Goal: Task Accomplishment & Management: Manage account settings

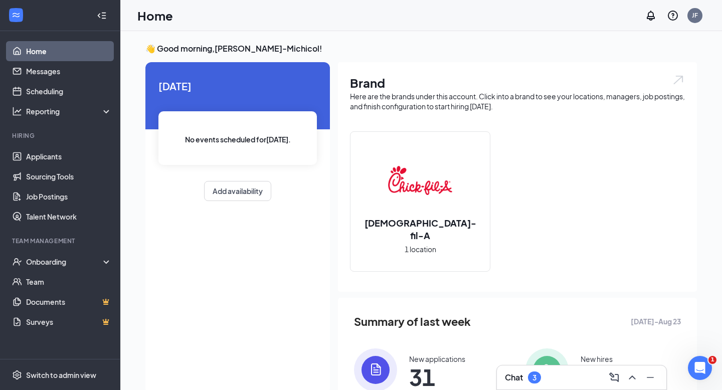
click at [519, 372] on h3 "Chat" at bounding box center [514, 377] width 18 height 11
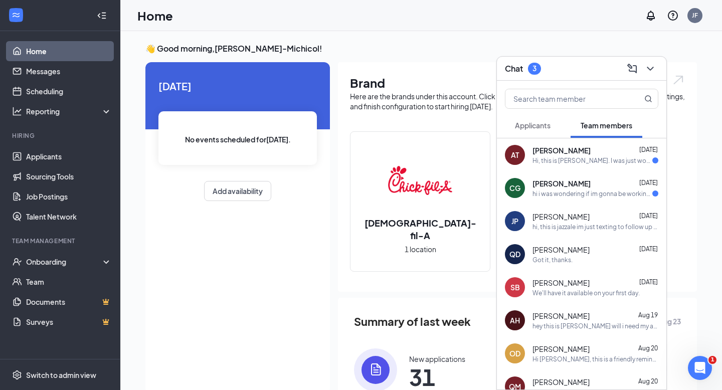
click at [596, 161] on div "Hi, this is [PERSON_NAME]. I was just wondering when my uniform might be coming." at bounding box center [593, 160] width 120 height 9
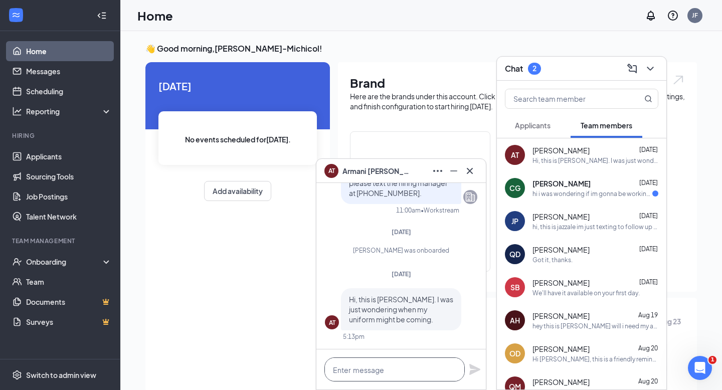
click at [399, 364] on textarea at bounding box center [395, 370] width 140 height 24
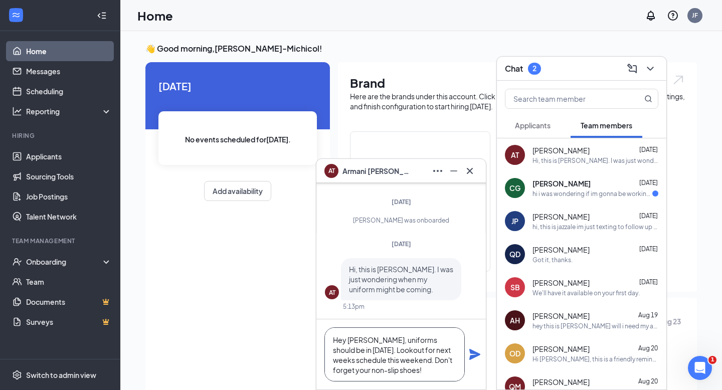
type textarea "Hey [PERSON_NAME], uniforms should be in [DATE]. Lookout for next weeks schedul…"
click at [475, 355] on icon "Plane" at bounding box center [474, 354] width 11 height 11
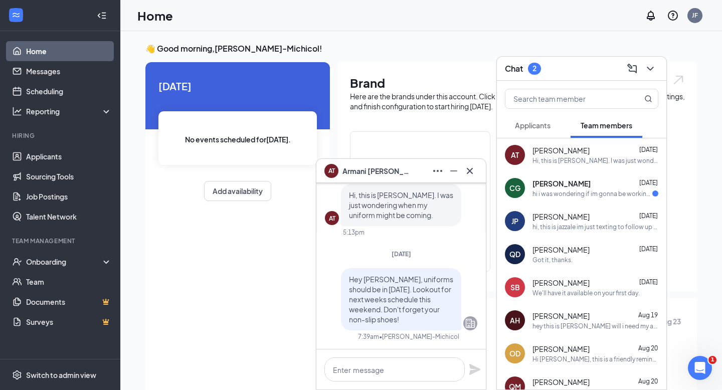
click at [559, 191] on div "hi i was wondering if im gonna be working [DATE] since i haven't been notified …" at bounding box center [593, 194] width 120 height 9
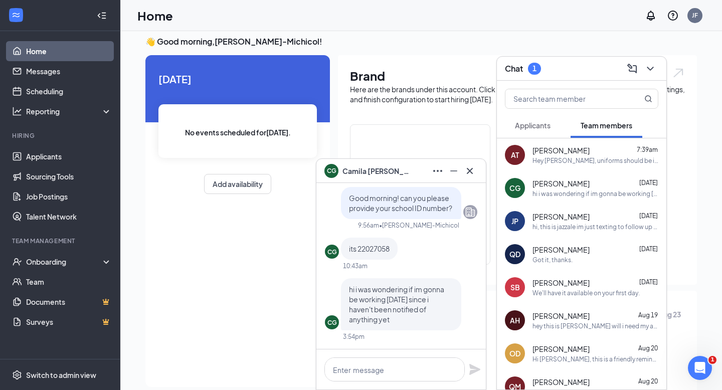
scroll to position [10, 0]
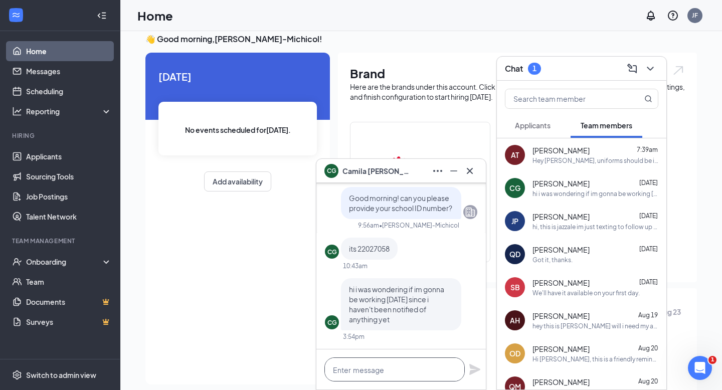
click at [413, 372] on textarea at bounding box center [395, 370] width 140 height 24
type textarea "H"
type textarea "g"
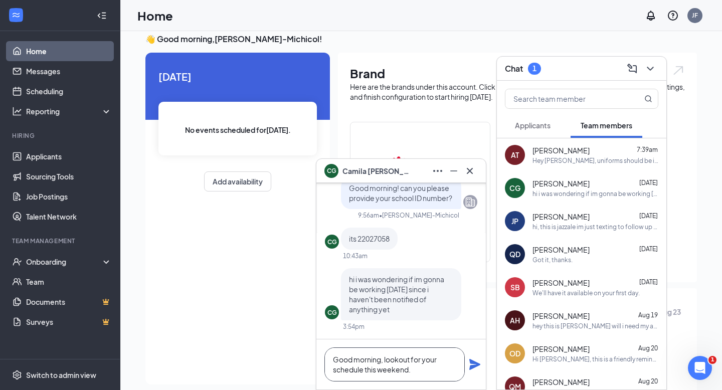
type textarea "Good morning, lookout for your schedule this weekend."
click at [470, 366] on icon "Plane" at bounding box center [474, 364] width 11 height 11
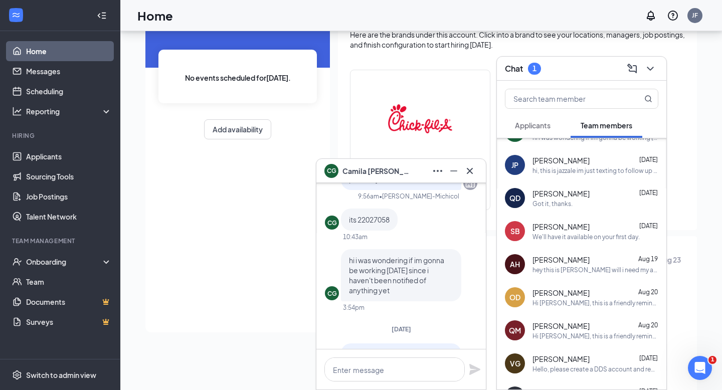
scroll to position [70, 0]
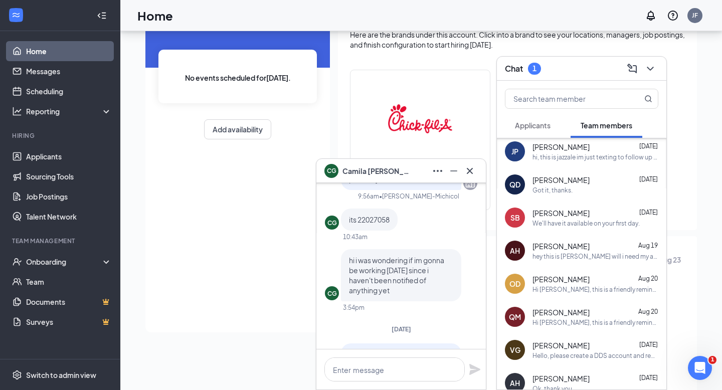
click at [472, 170] on icon "Cross" at bounding box center [470, 171] width 12 height 12
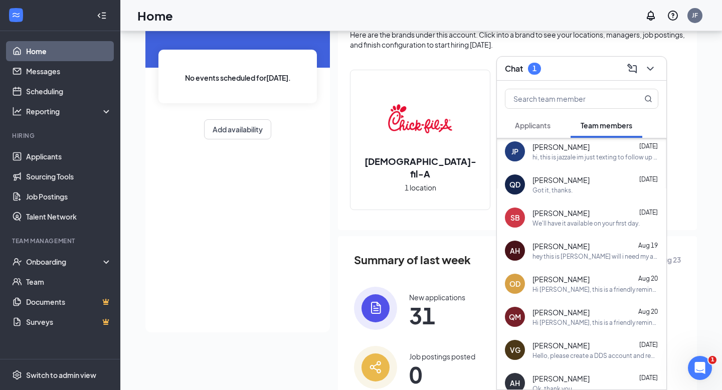
click at [656, 67] on icon "ChevronDown" at bounding box center [651, 69] width 12 height 12
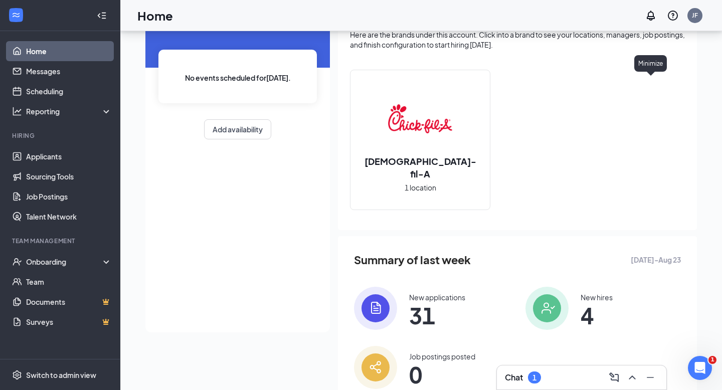
scroll to position [0, 0]
click at [246, 133] on button "Add availability" at bounding box center [237, 129] width 67 height 20
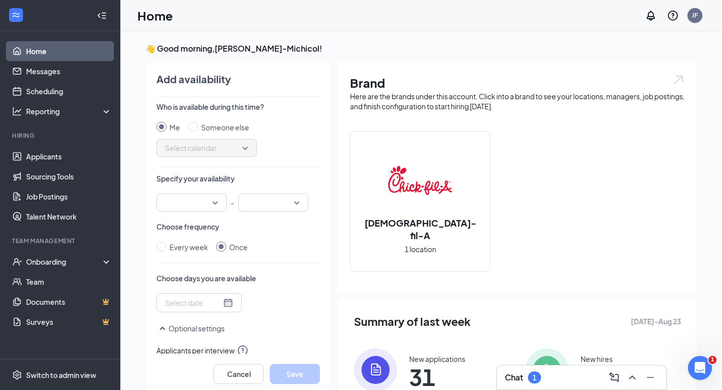
click at [225, 149] on span "Select calendar" at bounding box center [206, 147] width 83 height 15
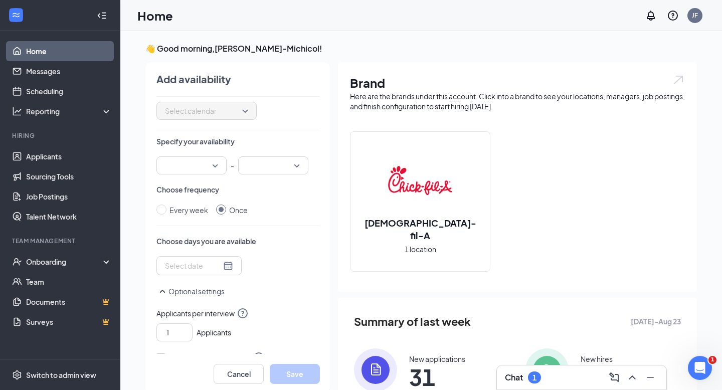
scroll to position [44, 0]
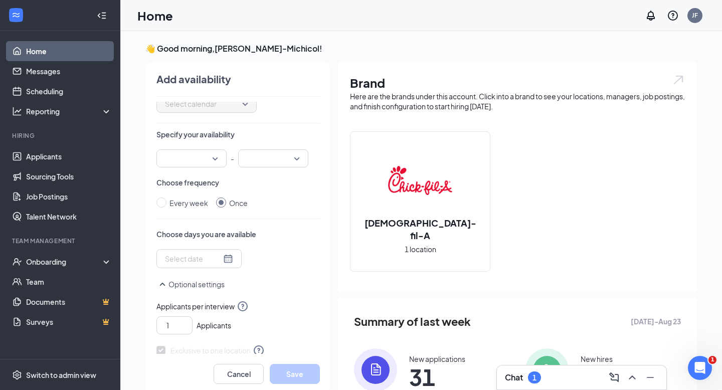
click at [211, 155] on input "search" at bounding box center [188, 158] width 51 height 17
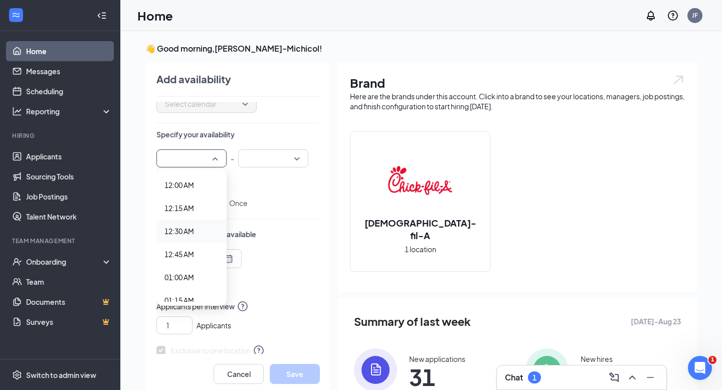
scroll to position [0, 0]
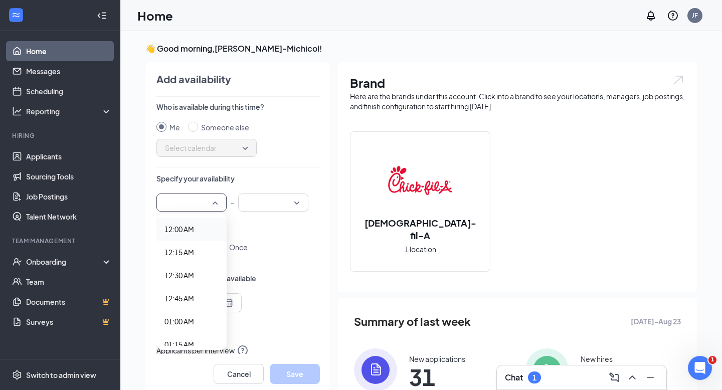
click at [287, 156] on div "Me Someone else Select calendar" at bounding box center [238, 139] width 164 height 35
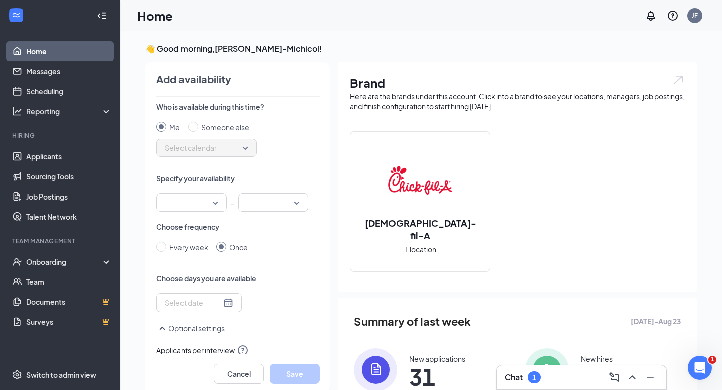
click at [213, 204] on input "search" at bounding box center [188, 202] width 51 height 17
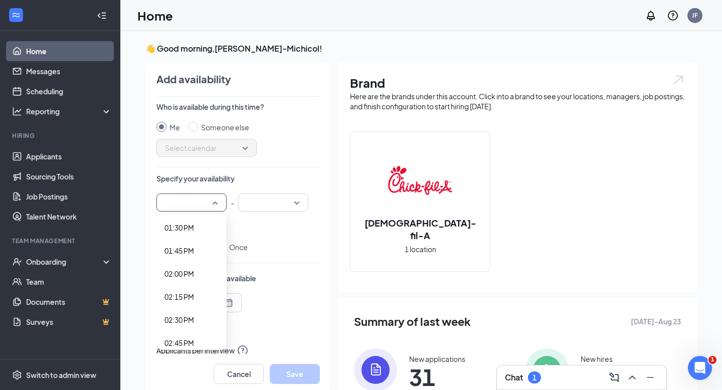
scroll to position [1273, 0]
click at [198, 248] on span "02:00 PM" at bounding box center [192, 248] width 54 height 11
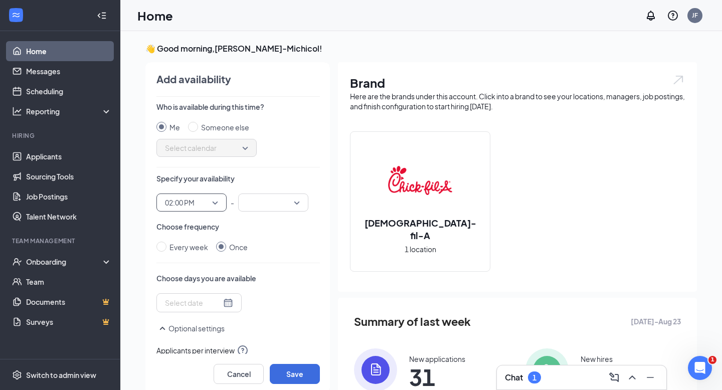
click at [284, 211] on input "search" at bounding box center [269, 202] width 51 height 17
click at [272, 280] on span "04:00 PM" at bounding box center [261, 280] width 30 height 11
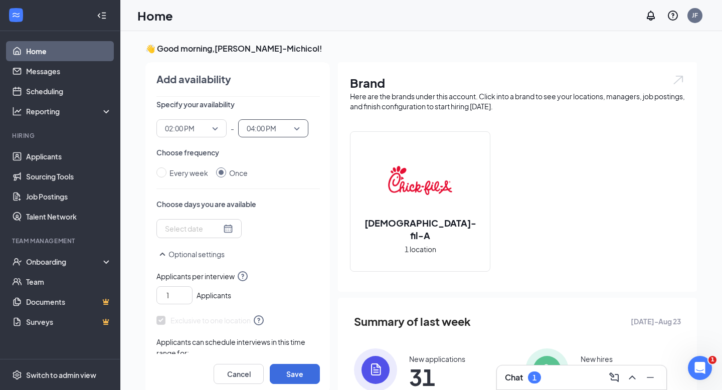
scroll to position [80, 0]
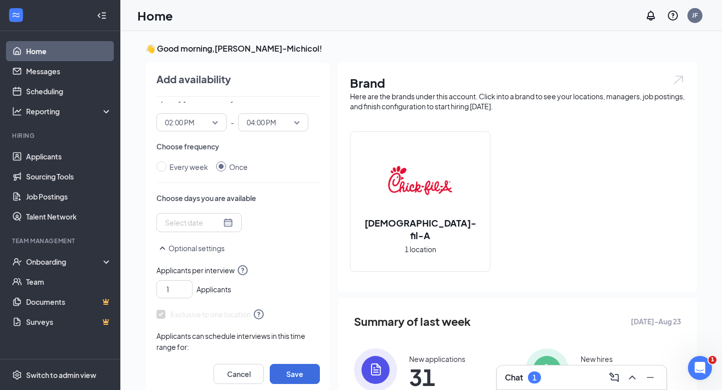
click at [221, 226] on div at bounding box center [199, 222] width 68 height 11
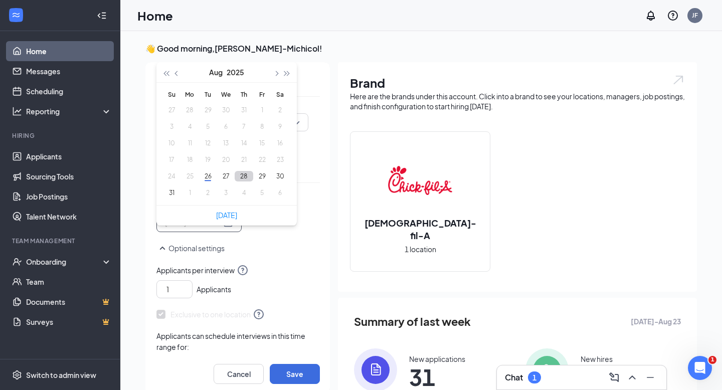
click at [244, 176] on button "28" at bounding box center [244, 176] width 19 height 11
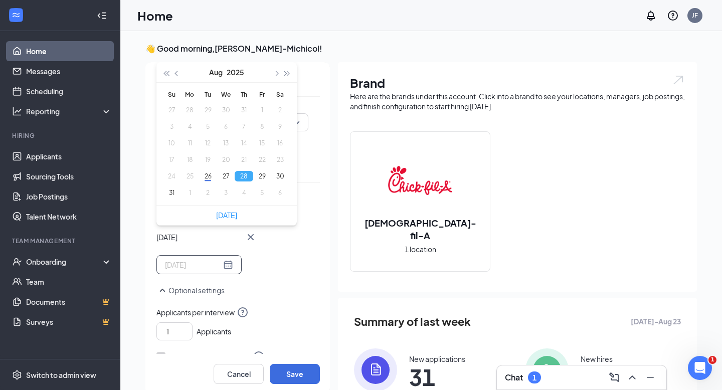
type input "[DATE]"
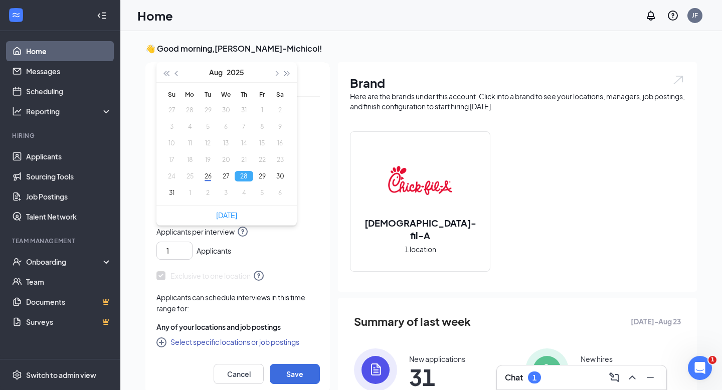
scroll to position [157, 0]
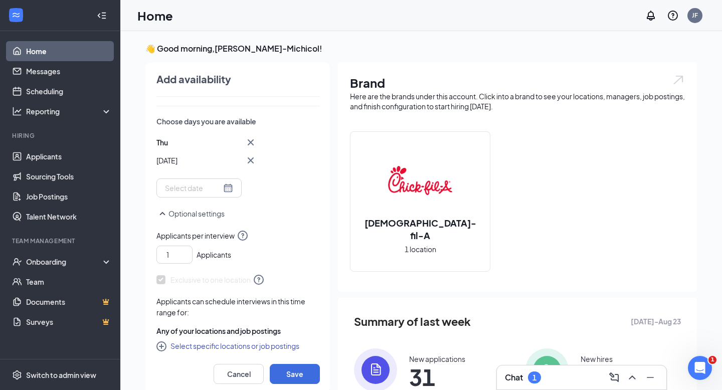
click at [270, 254] on div "1 Applicants" at bounding box center [238, 253] width 164 height 22
click at [189, 250] on icon "up" at bounding box center [187, 252] width 6 height 7
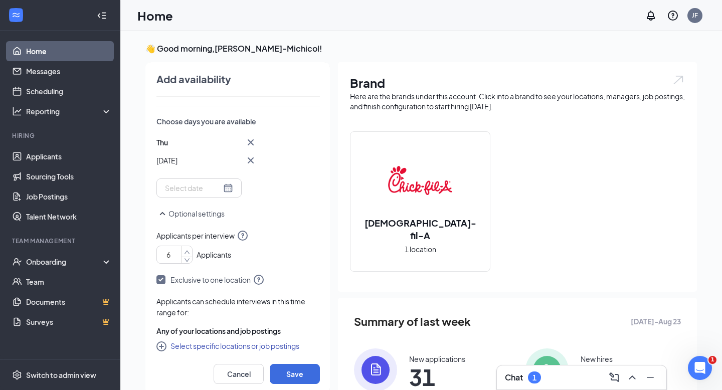
click at [189, 250] on icon "up" at bounding box center [187, 252] width 6 height 7
type input "8"
click at [189, 250] on icon "up" at bounding box center [187, 252] width 6 height 7
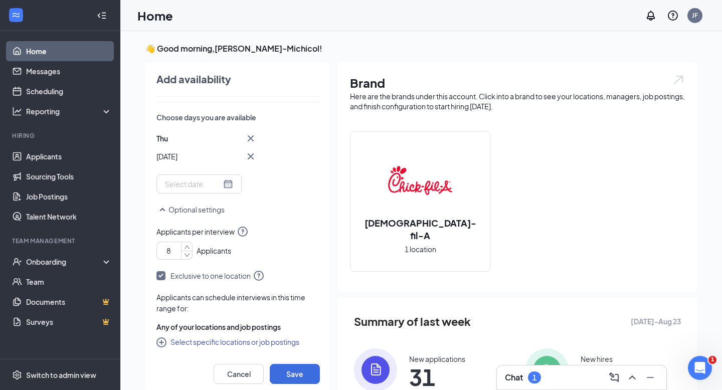
click at [212, 340] on button "Select specific locations or job postings" at bounding box center [227, 342] width 143 height 12
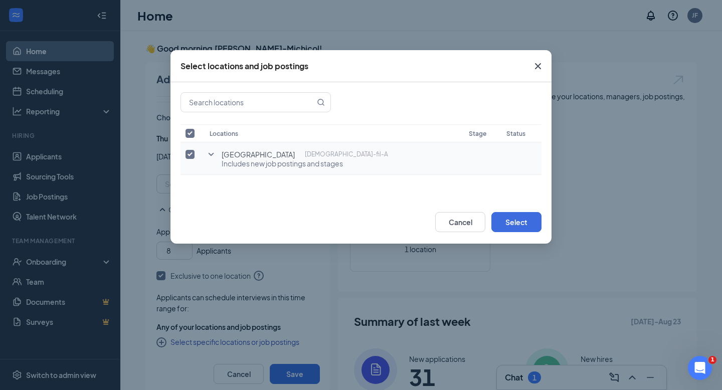
click at [216, 155] on icon "SmallChevronDown" at bounding box center [211, 154] width 12 height 12
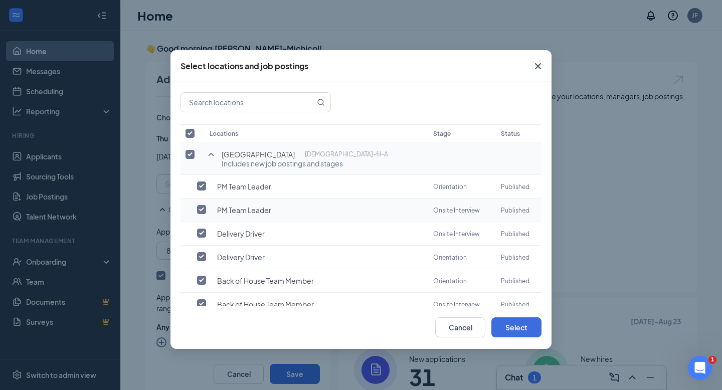
click at [202, 207] on input "checkbox" at bounding box center [201, 209] width 9 height 9
checkbox input "true"
checkbox input "false"
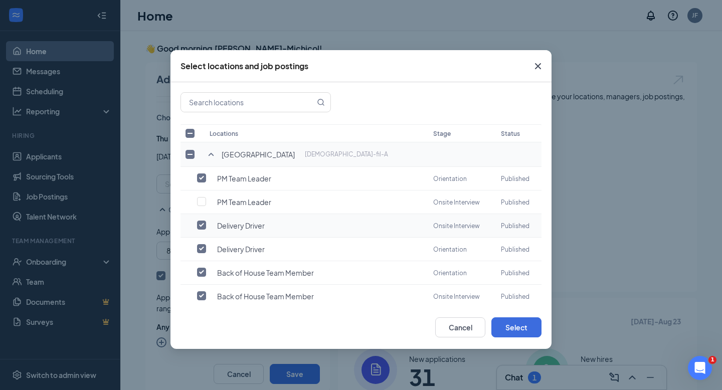
click at [202, 223] on input "checkbox" at bounding box center [201, 225] width 9 height 9
checkbox input "false"
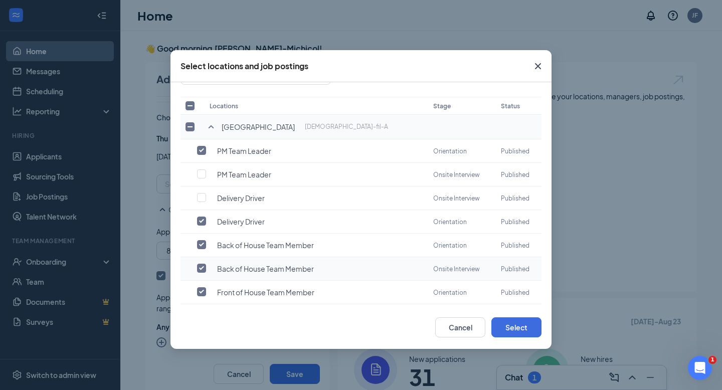
click at [201, 266] on input "checkbox" at bounding box center [201, 268] width 9 height 9
checkbox input "false"
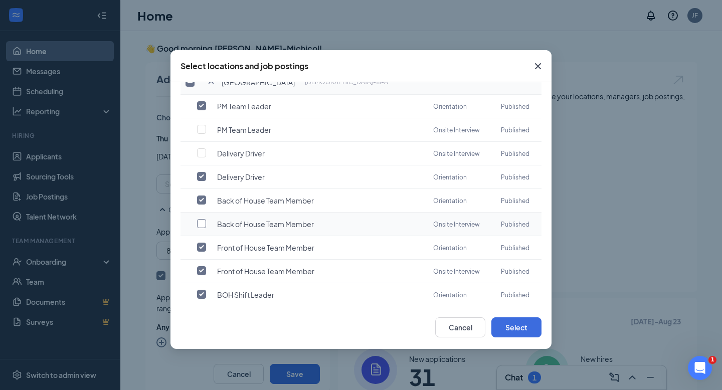
scroll to position [78, 0]
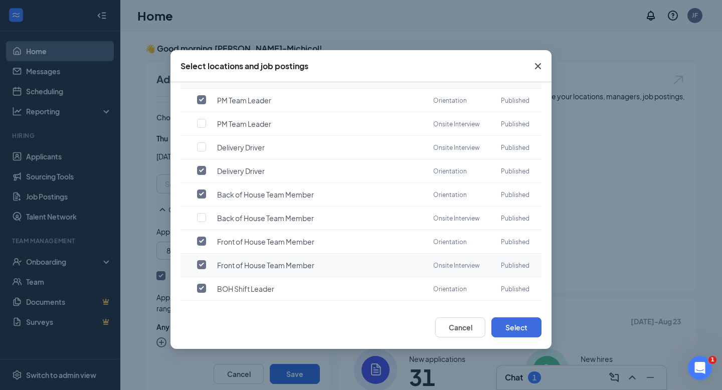
click at [201, 260] on input "checkbox" at bounding box center [201, 264] width 9 height 9
checkbox input "false"
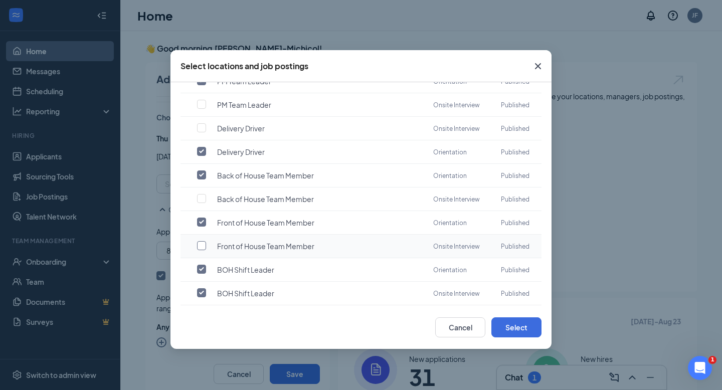
scroll to position [99, 0]
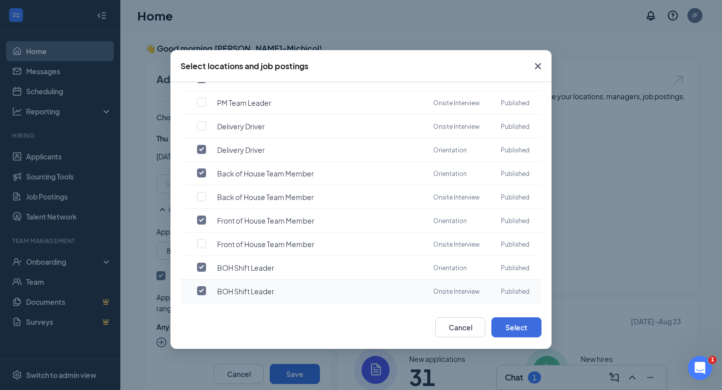
click at [205, 287] on input "checkbox" at bounding box center [201, 290] width 9 height 9
checkbox input "false"
click at [529, 332] on button "Select" at bounding box center [517, 327] width 50 height 20
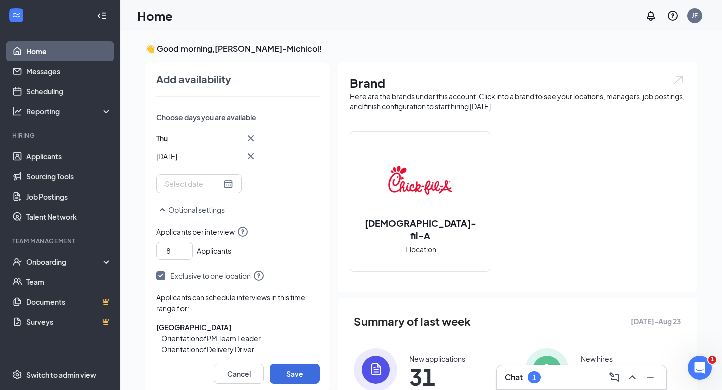
scroll to position [223, 0]
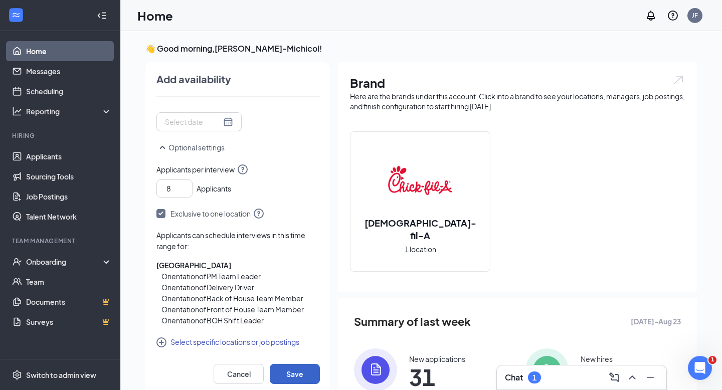
click at [307, 373] on button "Save" at bounding box center [295, 374] width 50 height 20
type input "1"
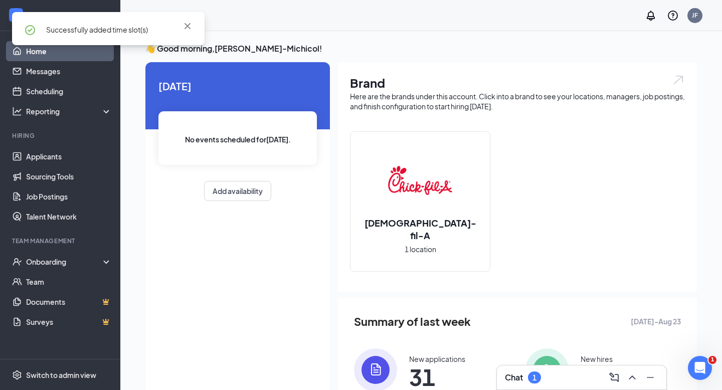
click at [568, 378] on div "Chat 1" at bounding box center [581, 378] width 153 height 16
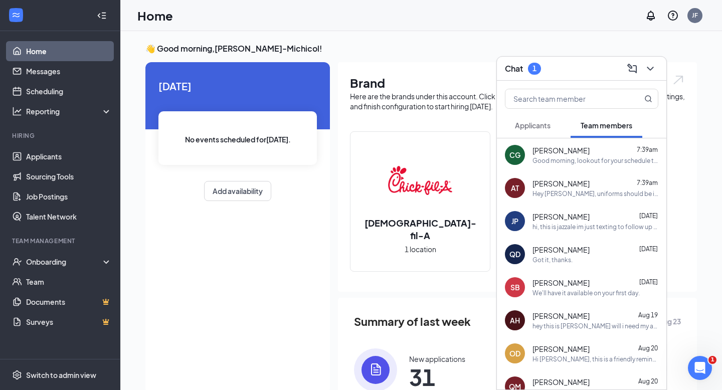
click at [533, 122] on span "Applicants" at bounding box center [533, 125] width 36 height 9
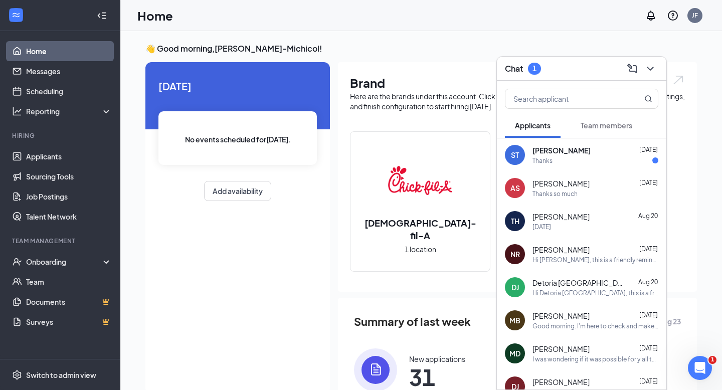
click at [574, 156] on div "Thanks" at bounding box center [596, 160] width 126 height 9
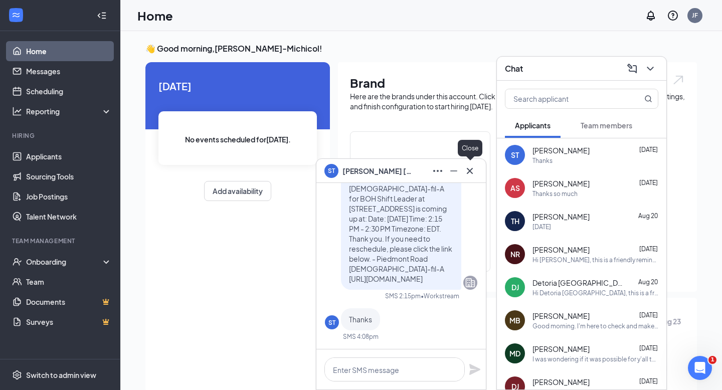
click at [473, 172] on icon "Cross" at bounding box center [470, 171] width 12 height 12
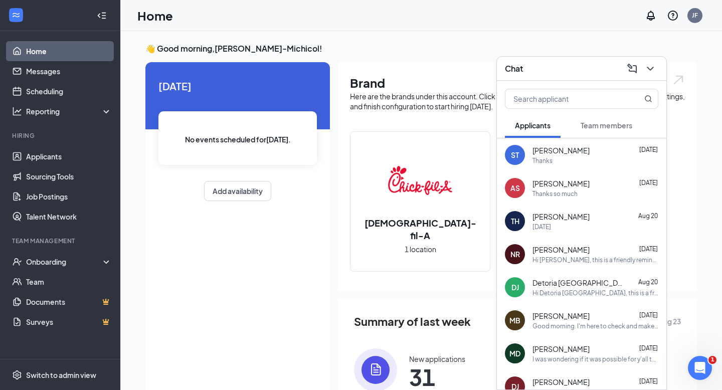
click at [645, 72] on icon "ChevronDown" at bounding box center [651, 69] width 12 height 12
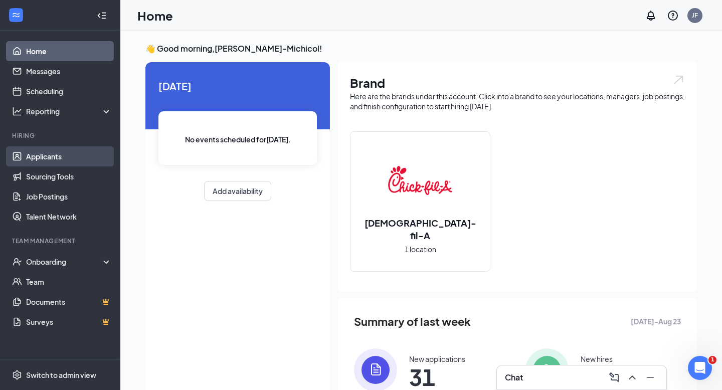
click at [51, 156] on link "Applicants" at bounding box center [69, 156] width 86 height 20
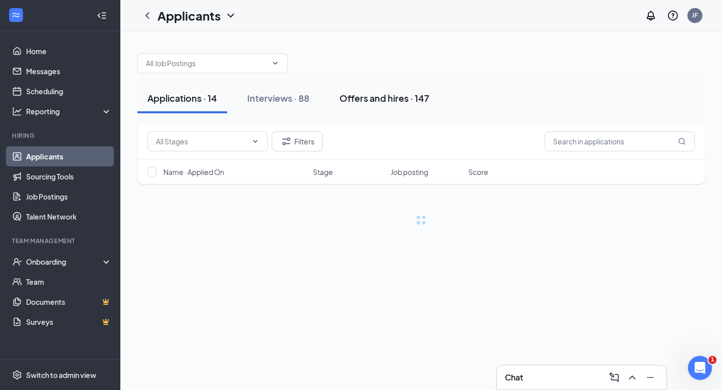
click at [379, 100] on div "Offers and hires · 147" at bounding box center [385, 98] width 90 height 13
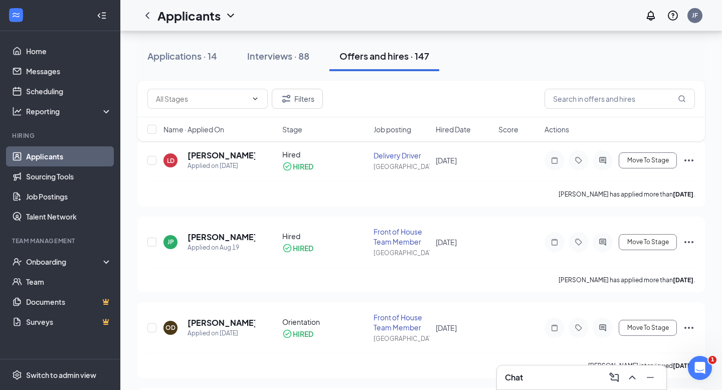
scroll to position [58, 0]
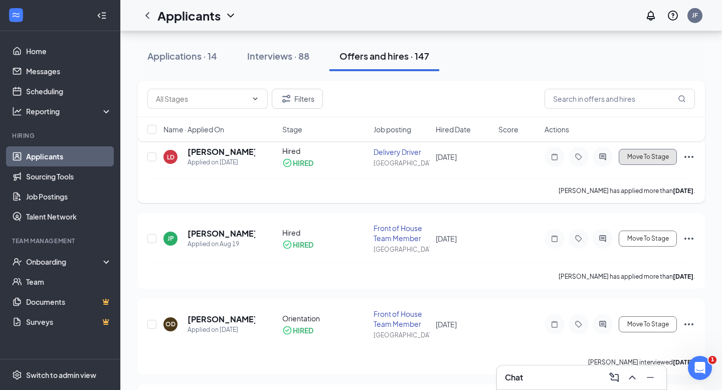
click at [633, 156] on span "Move To Stage" at bounding box center [648, 156] width 42 height 7
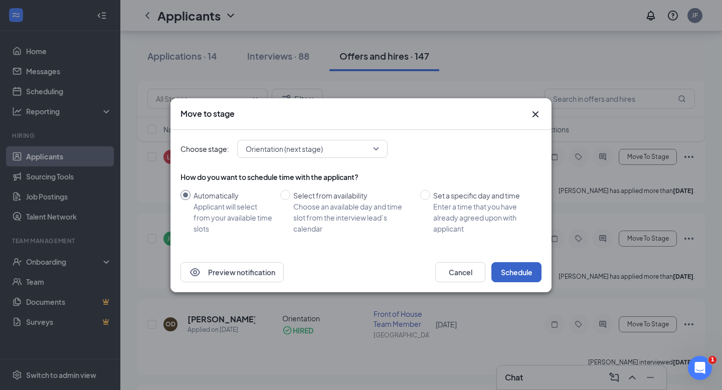
click at [504, 270] on button "Schedule" at bounding box center [517, 272] width 50 height 20
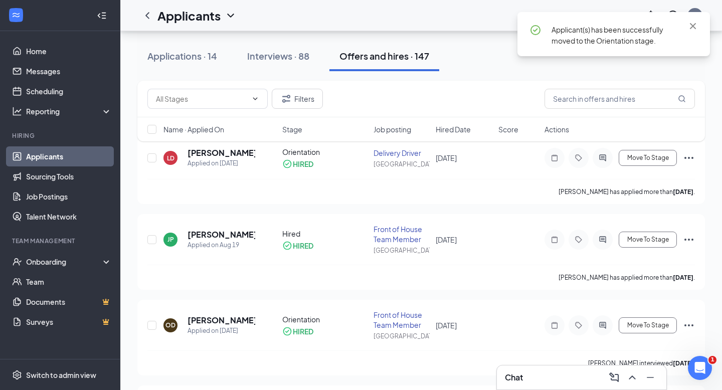
scroll to position [70, 0]
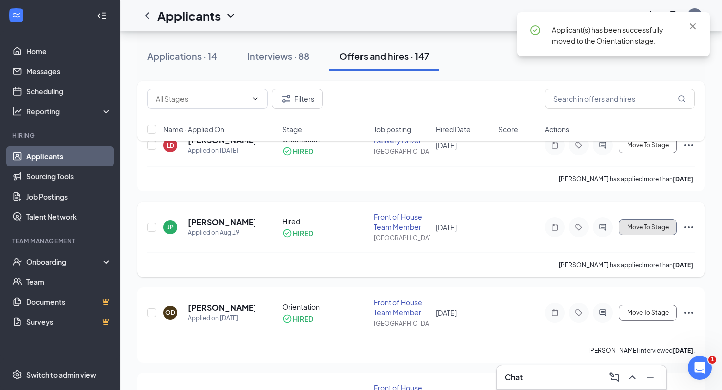
click at [636, 226] on span "Move To Stage" at bounding box center [648, 227] width 42 height 7
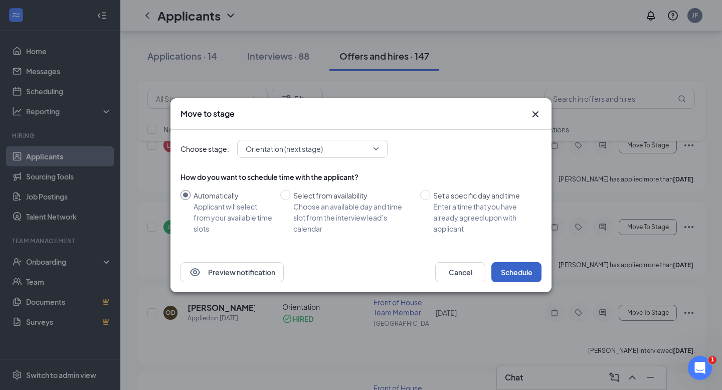
click at [529, 272] on button "Schedule" at bounding box center [517, 272] width 50 height 20
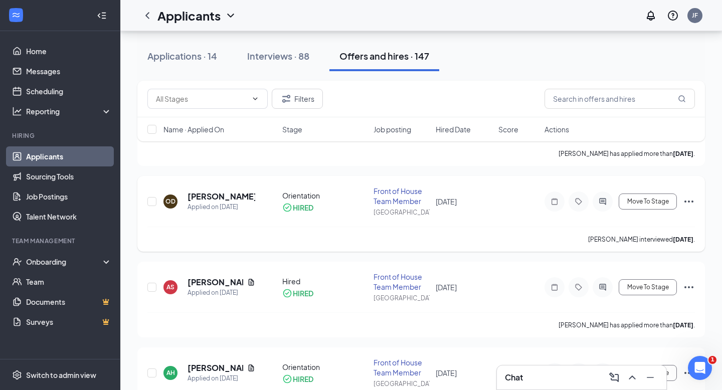
scroll to position [188, 0]
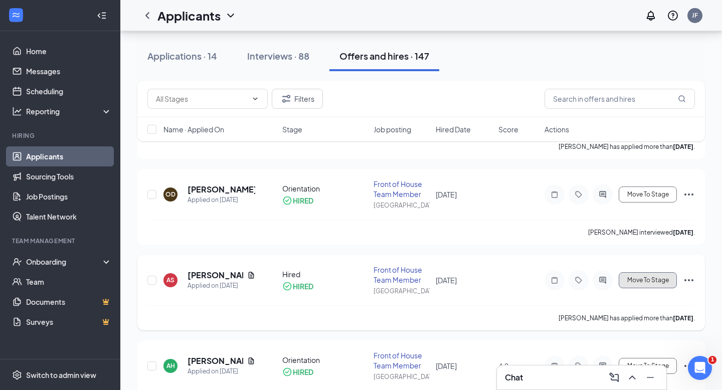
click at [630, 279] on span "Move To Stage" at bounding box center [648, 280] width 42 height 7
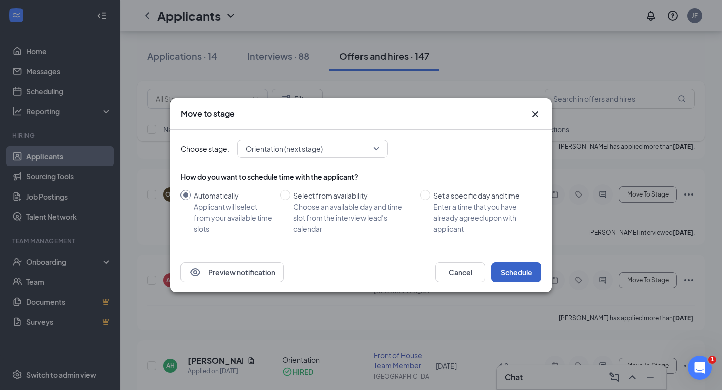
click at [523, 272] on button "Schedule" at bounding box center [517, 272] width 50 height 20
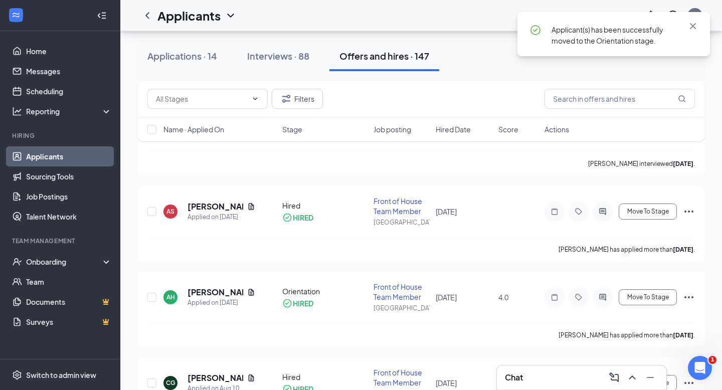
scroll to position [260, 0]
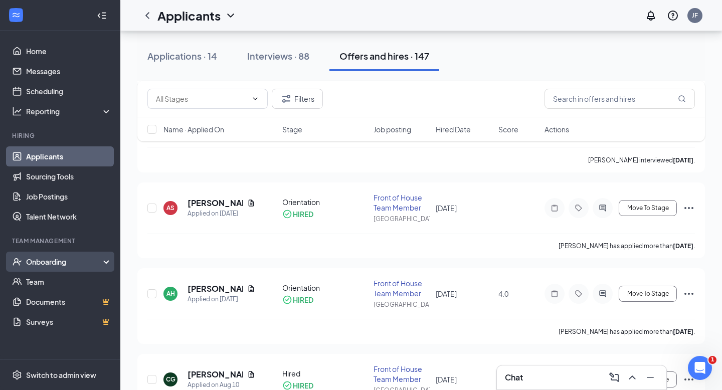
click at [77, 268] on div "Onboarding" at bounding box center [60, 262] width 120 height 20
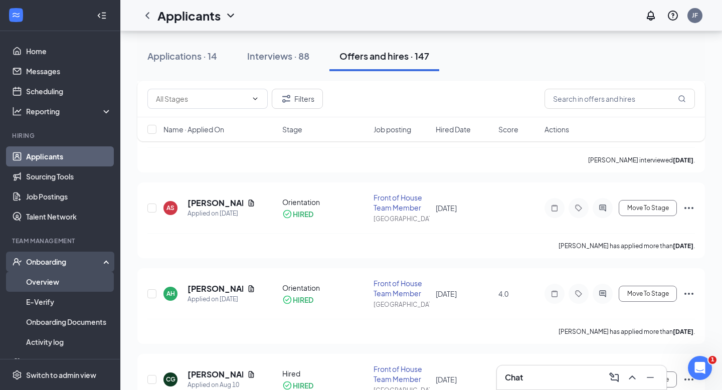
click at [48, 277] on link "Overview" at bounding box center [69, 282] width 86 height 20
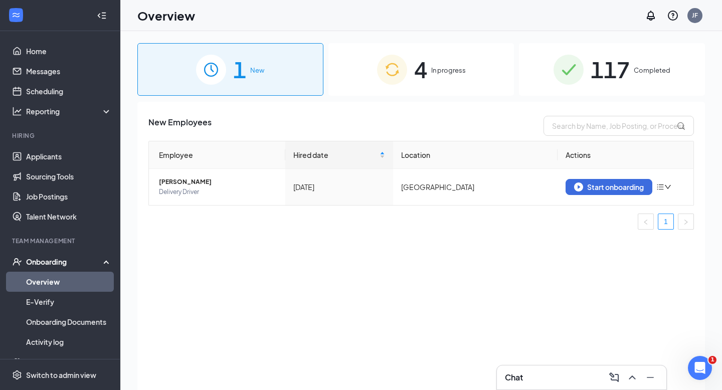
click at [426, 70] on span "4" at bounding box center [420, 69] width 13 height 35
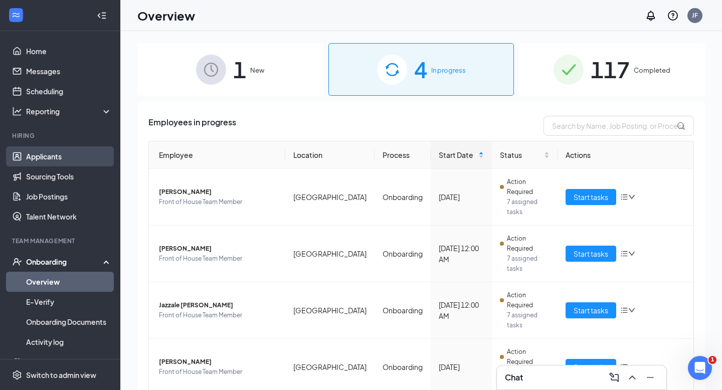
click at [57, 156] on link "Applicants" at bounding box center [69, 156] width 86 height 20
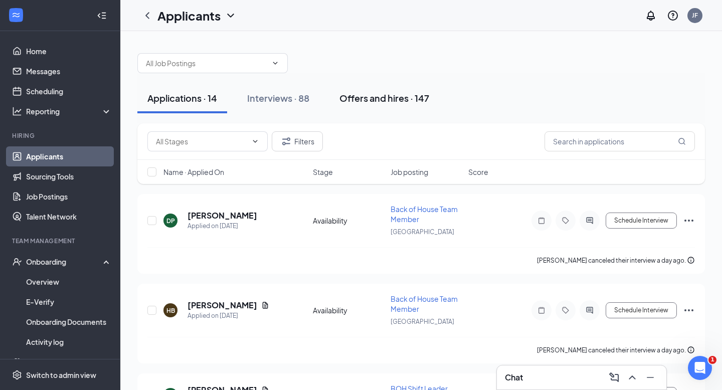
click at [389, 89] on button "Offers and hires · 147" at bounding box center [385, 98] width 110 height 30
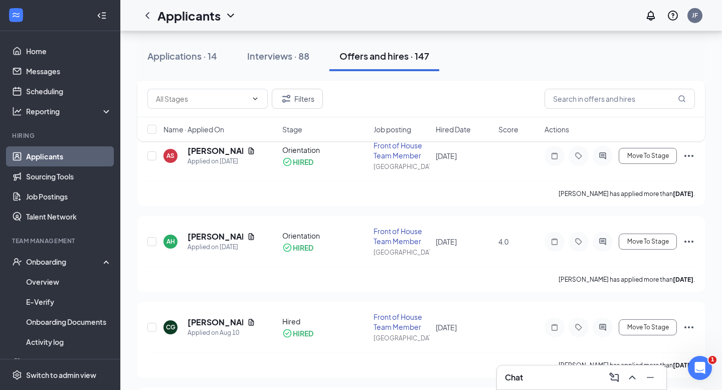
scroll to position [320, 0]
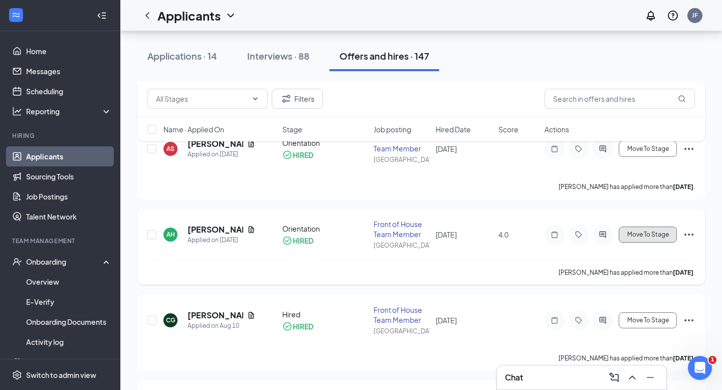
click at [634, 229] on button "Move To Stage" at bounding box center [648, 235] width 58 height 16
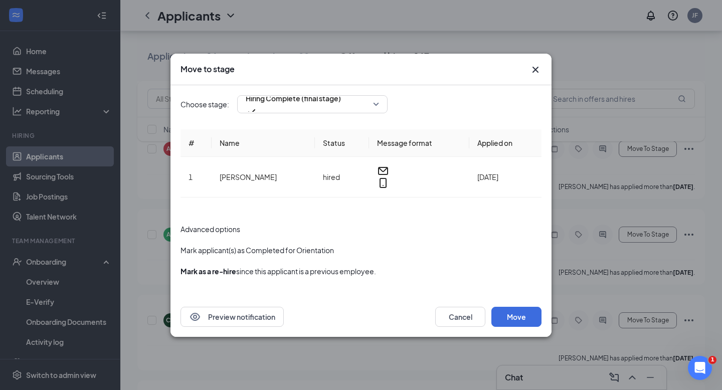
click at [532, 75] on icon "Cross" at bounding box center [536, 70] width 12 height 12
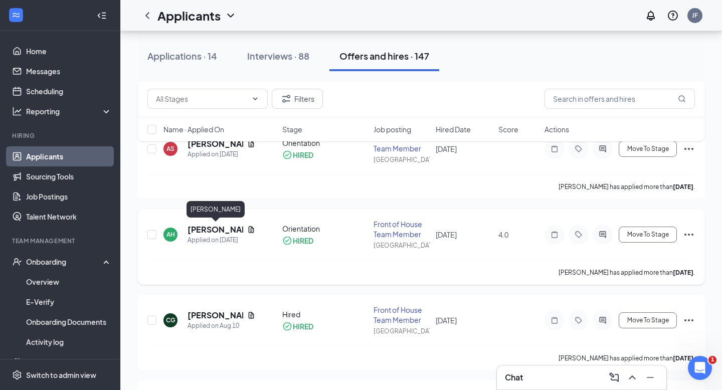
click at [191, 227] on h5 "[PERSON_NAME]" at bounding box center [216, 229] width 56 height 11
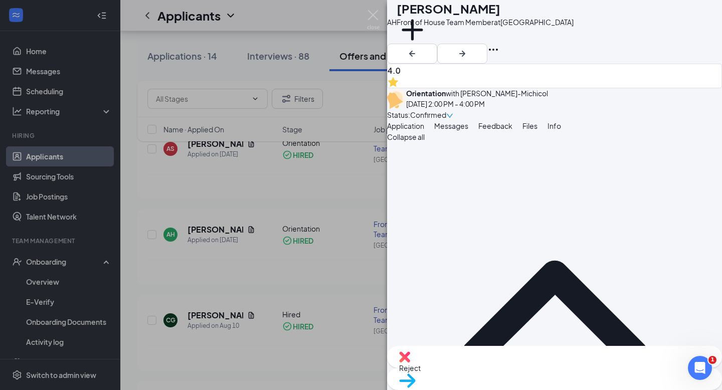
click at [264, 199] on div "AH [PERSON_NAME] Front of House Team Member at [GEOGRAPHIC_DATA] Add a tag 4.0 …" at bounding box center [361, 195] width 722 height 390
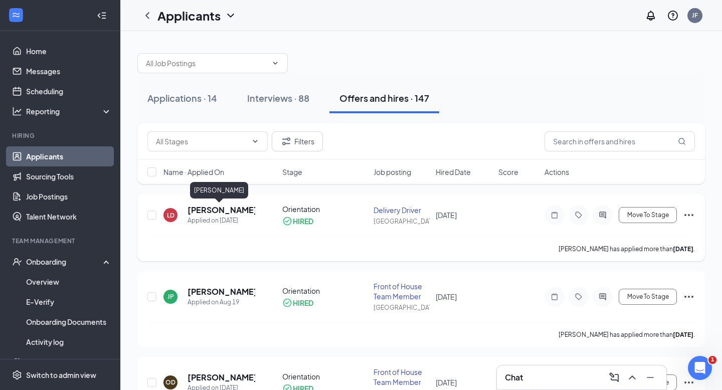
click at [216, 209] on h5 "[PERSON_NAME]" at bounding box center [222, 210] width 68 height 11
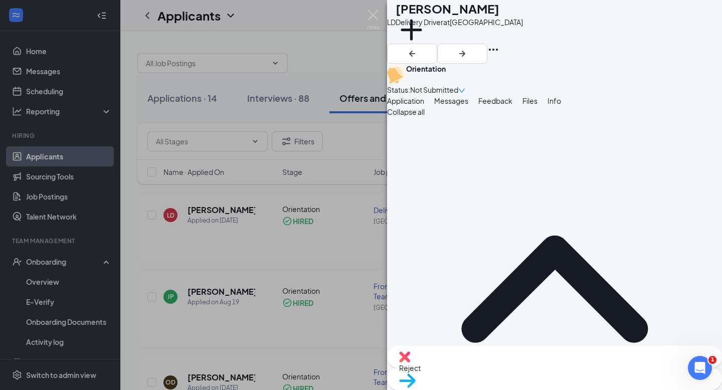
click at [465, 87] on icon "down" at bounding box center [461, 90] width 7 height 7
click at [672, 104] on span "Assign Time" at bounding box center [652, 109] width 56 height 11
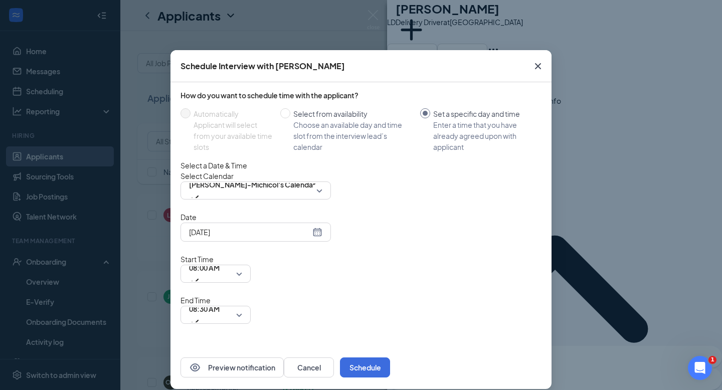
click at [321, 238] on div "[DATE]" at bounding box center [255, 232] width 133 height 11
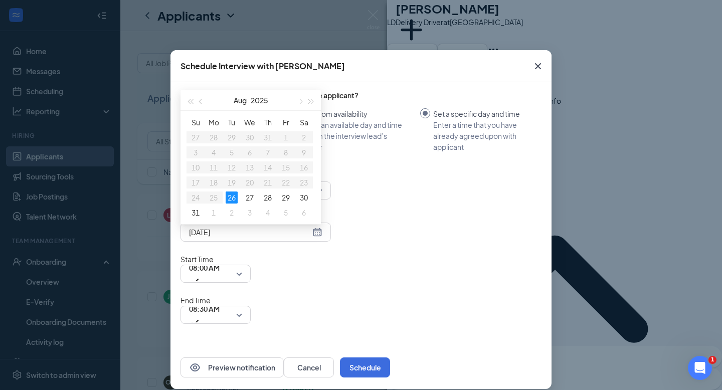
click at [366, 200] on div "Select Calendar [PERSON_NAME]-Michicol's Calendar" at bounding box center [361, 185] width 361 height 29
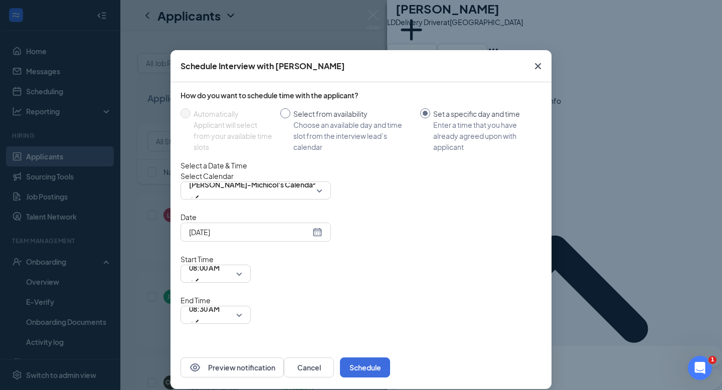
click at [290, 117] on input "Select from availability Choose an available day and time slot from the intervi…" at bounding box center [285, 113] width 10 height 10
radio input "true"
radio input "false"
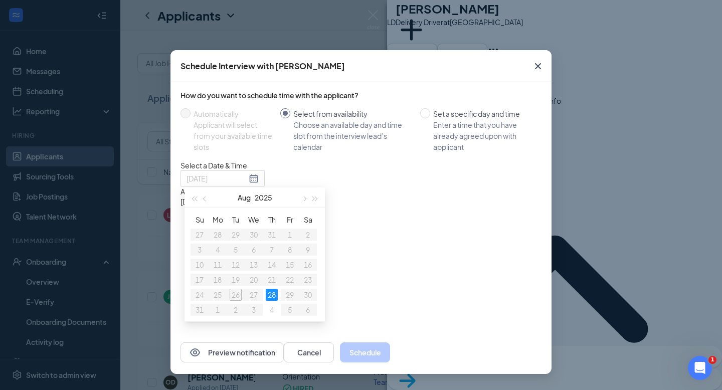
click at [275, 296] on div "28" at bounding box center [272, 295] width 12 height 12
click at [373, 217] on div "2:00PM - 4:00PM" at bounding box center [277, 212] width 192 height 10
click at [390, 363] on button "Schedule" at bounding box center [365, 353] width 50 height 20
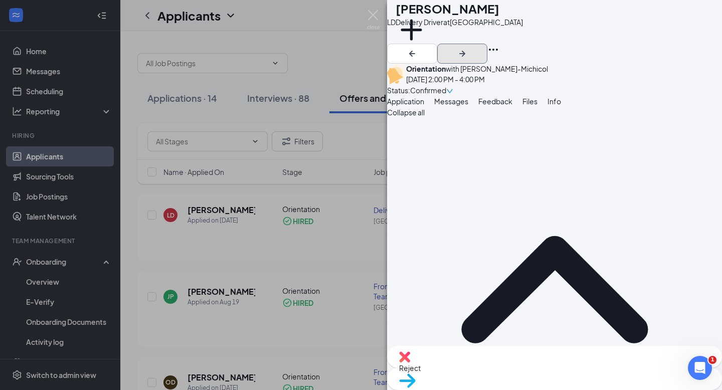
click at [468, 48] on icon "ArrowRight" at bounding box center [462, 54] width 12 height 12
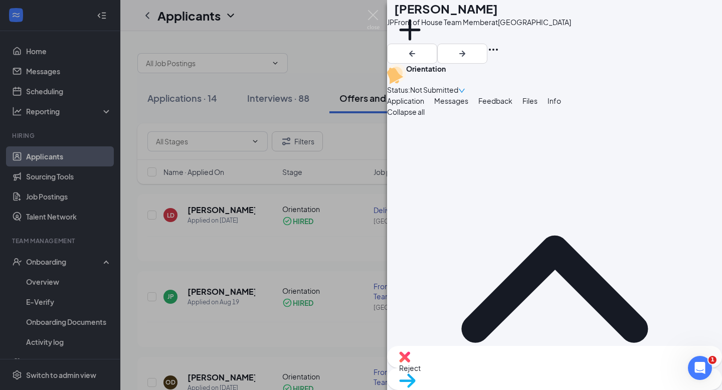
click at [458, 84] on span "Not Submitted" at bounding box center [434, 89] width 48 height 11
click at [656, 92] on div "Assign Time [PERSON_NAME] complete [PERSON_NAME] as no-show" at bounding box center [652, 125] width 72 height 79
click at [654, 104] on span "Assign Time" at bounding box center [652, 109] width 56 height 11
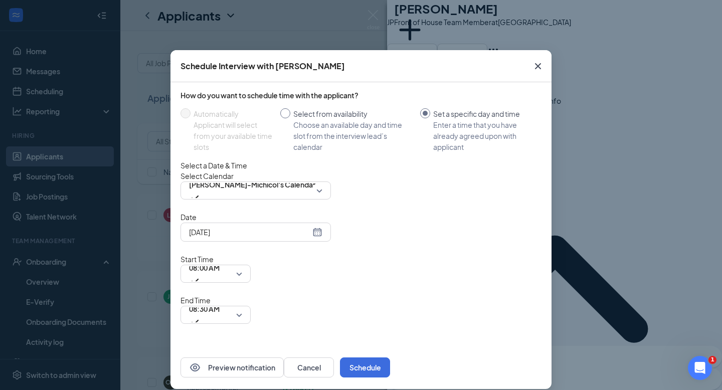
click at [291, 116] on span "Select from availability Choose an available day and time slot from the intervi…" at bounding box center [353, 130] width 126 height 44
click at [290, 116] on input "Select from availability Choose an available day and time slot from the intervi…" at bounding box center [285, 113] width 10 height 10
radio input "true"
radio input "false"
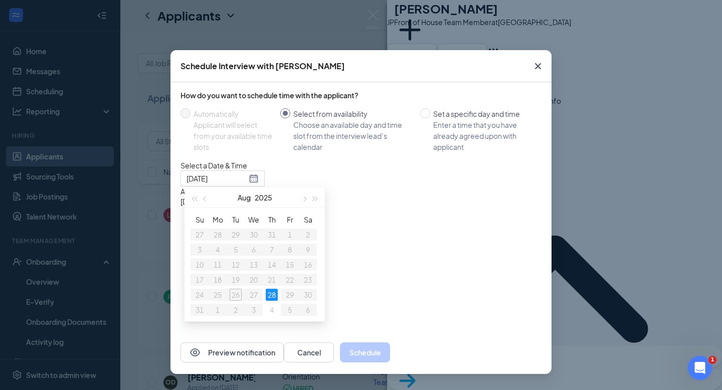
click at [373, 217] on div "2:00PM - 4:00PM" at bounding box center [277, 212] width 192 height 10
click at [390, 363] on button "Schedule" at bounding box center [365, 353] width 50 height 20
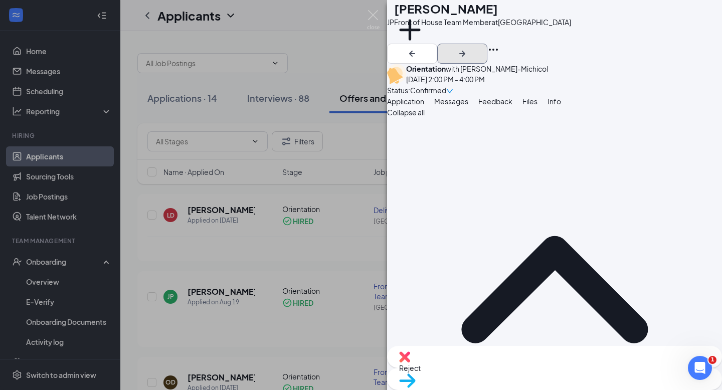
click at [468, 48] on icon "ArrowRight" at bounding box center [462, 54] width 12 height 12
click at [465, 51] on icon "ArrowRight" at bounding box center [462, 54] width 6 height 6
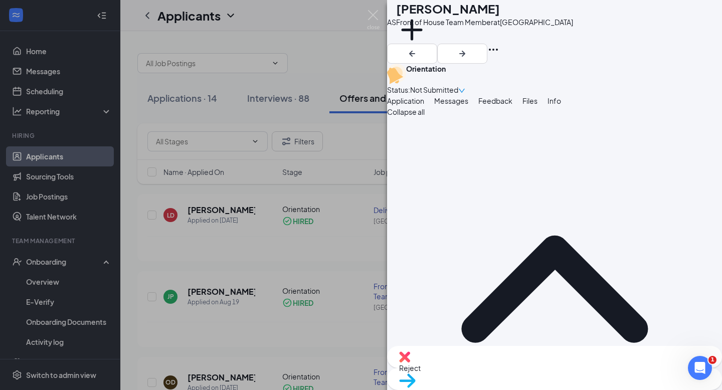
click at [458, 84] on span "Not Submitted" at bounding box center [434, 89] width 48 height 11
click at [676, 108] on div "Assign Time [PERSON_NAME] complete [PERSON_NAME] as no-show" at bounding box center [652, 125] width 56 height 67
click at [672, 104] on span "Assign Time" at bounding box center [652, 109] width 56 height 11
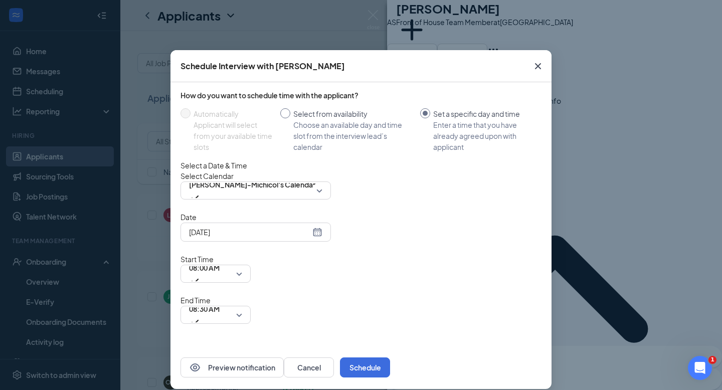
click at [285, 118] on label "Select from availability Choose an available day and time slot from the intervi…" at bounding box center [348, 130] width 136 height 44
click at [285, 118] on input "Select from availability Choose an available day and time slot from the intervi…" at bounding box center [285, 113] width 10 height 10
radio input "true"
radio input "false"
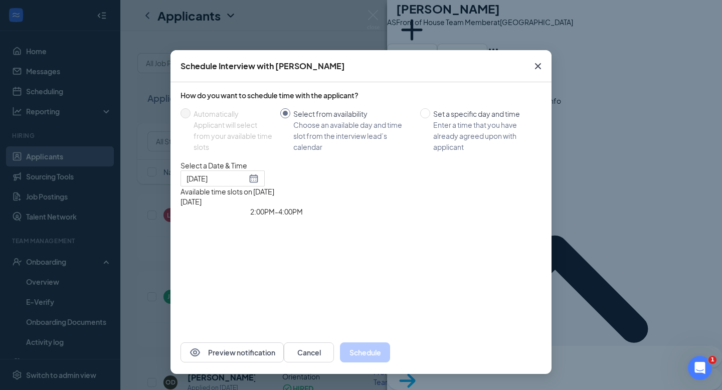
type input "[DATE]"
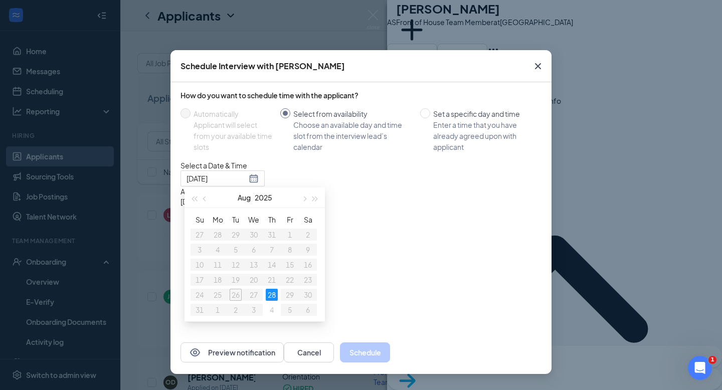
click at [373, 217] on div "2:00PM - 4:00PM" at bounding box center [277, 212] width 192 height 10
click at [390, 363] on button "Schedule" at bounding box center [365, 353] width 50 height 20
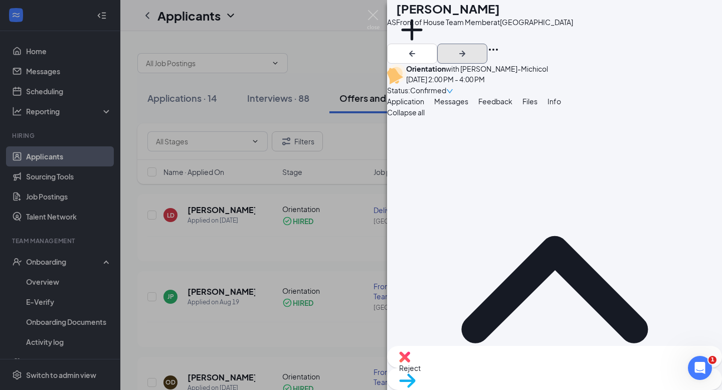
click at [468, 48] on icon "ArrowRight" at bounding box center [462, 54] width 12 height 12
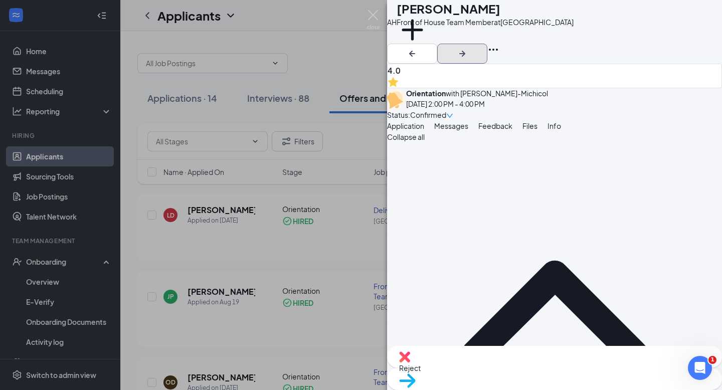
click at [468, 48] on icon "ArrowRight" at bounding box center [462, 54] width 12 height 12
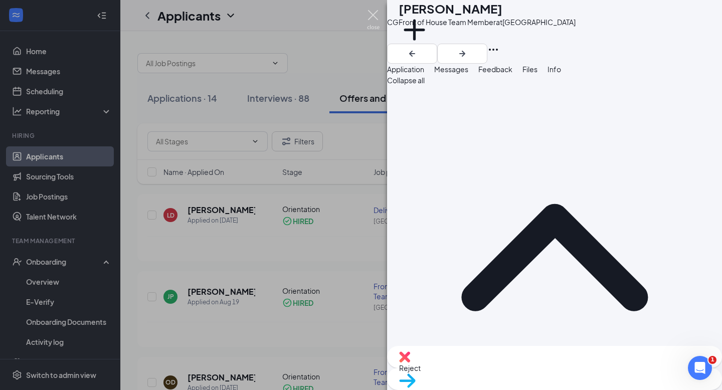
click at [373, 18] on img at bounding box center [373, 20] width 13 height 20
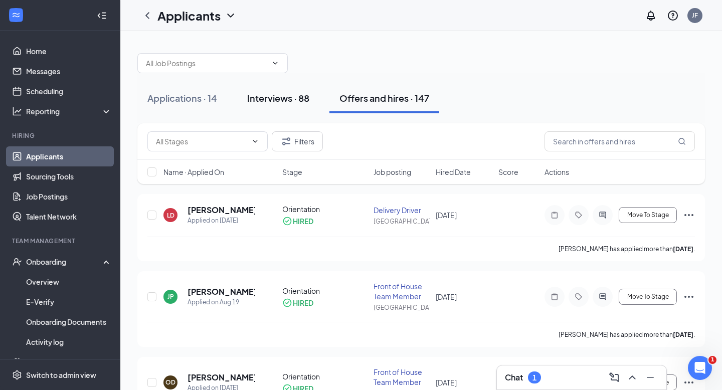
click at [280, 98] on div "Interviews · 88" at bounding box center [278, 98] width 62 height 13
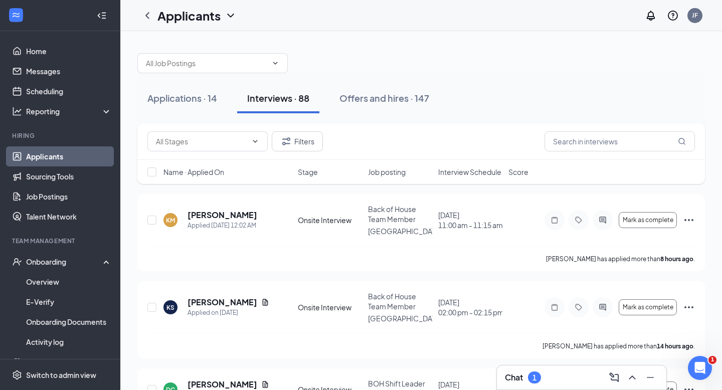
click at [562, 375] on div "Chat 1" at bounding box center [581, 378] width 153 height 16
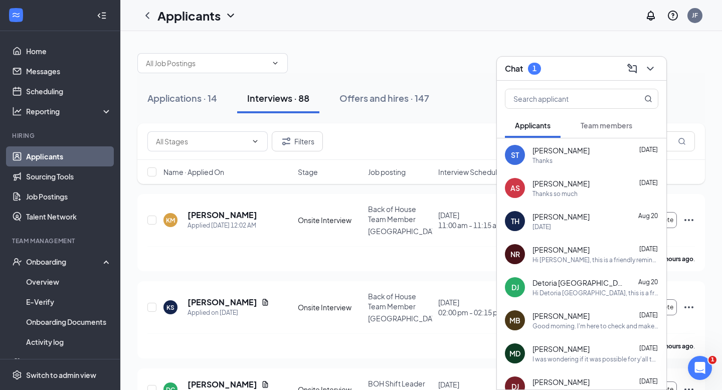
click at [600, 124] on span "Team members" at bounding box center [607, 125] width 52 height 9
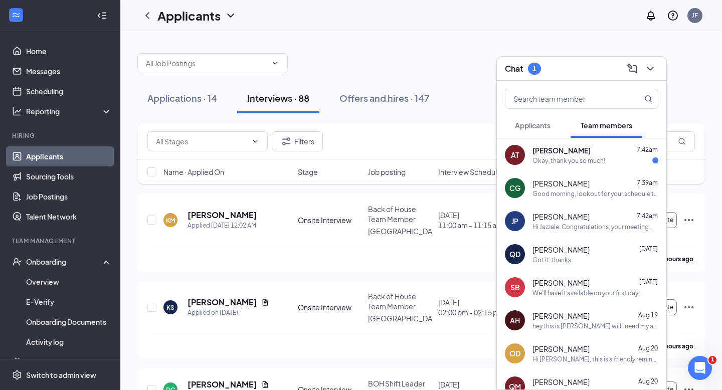
click at [608, 156] on div "Okay ,thank you so much!" at bounding box center [596, 160] width 126 height 9
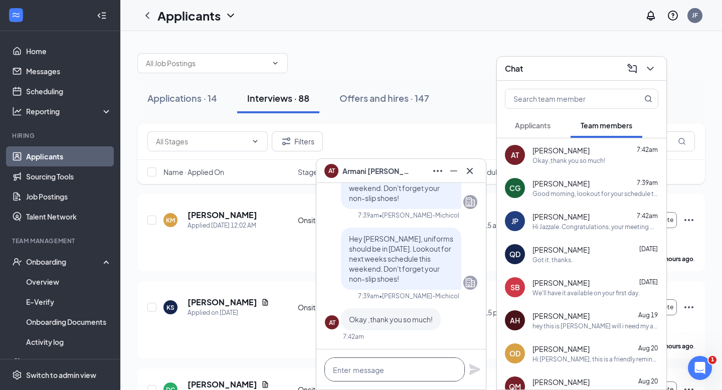
click at [386, 369] on textarea at bounding box center [395, 370] width 140 height 24
type textarea "My pleasure, see you soon!"
click at [476, 366] on icon "Plane" at bounding box center [475, 370] width 12 height 12
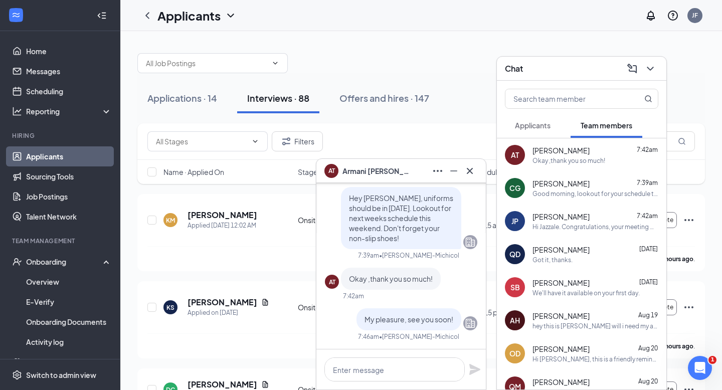
click at [468, 180] on div "AT Armani [PERSON_NAME]" at bounding box center [401, 171] width 170 height 24
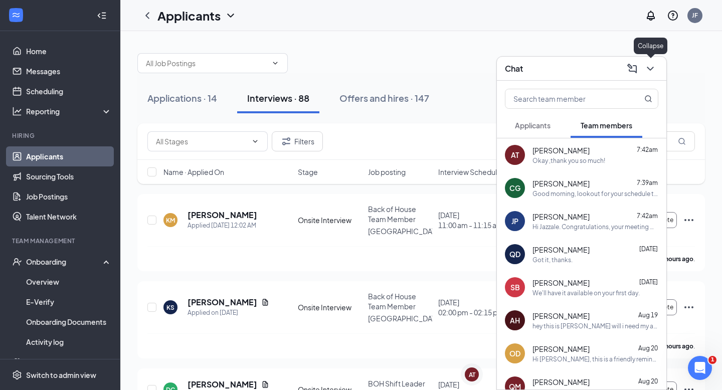
click at [649, 72] on icon "ChevronDown" at bounding box center [651, 69] width 12 height 12
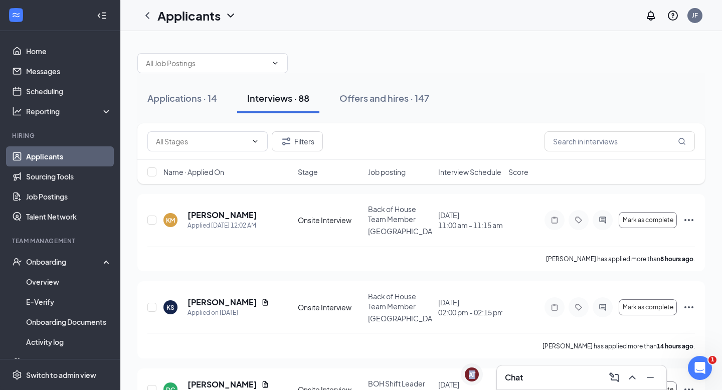
drag, startPoint x: 480, startPoint y: 376, endPoint x: 480, endPoint y: 390, distance: 14.0
click at [480, 390] on div "AT Armani [PERSON_NAME] AT" at bounding box center [471, 377] width 30 height 27
click at [473, 370] on icon "Cross" at bounding box center [467, 370] width 12 height 12
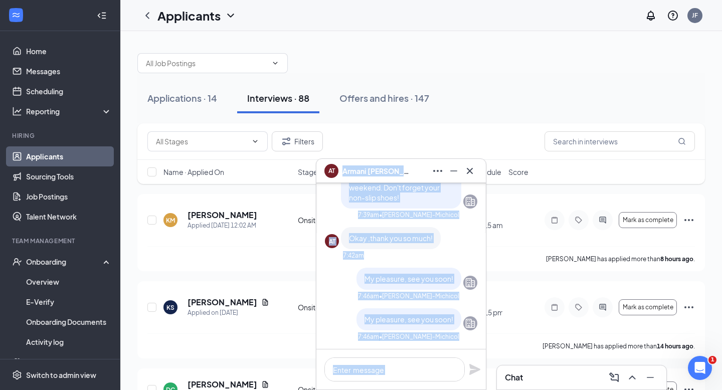
click at [469, 175] on icon "Cross" at bounding box center [470, 171] width 12 height 12
